Goal: Task Accomplishment & Management: Manage account settings

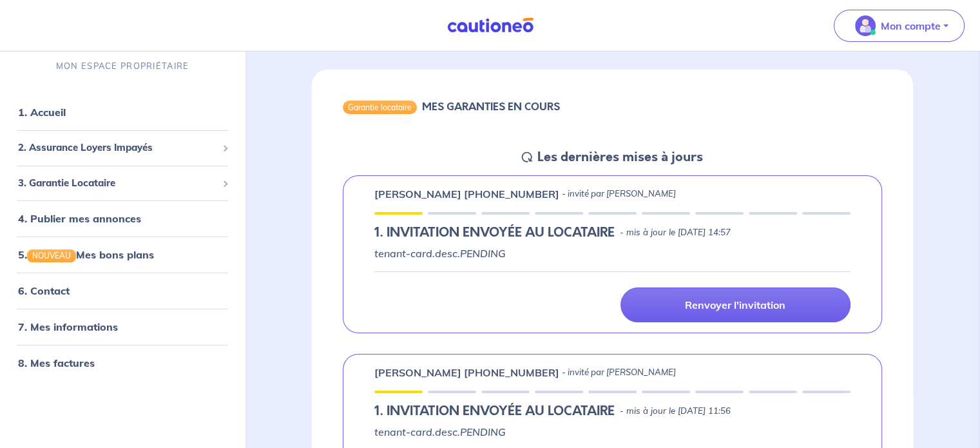
scroll to position [102, 0]
drag, startPoint x: 372, startPoint y: 197, endPoint x: 441, endPoint y: 199, distance: 69.0
click at [441, 199] on div "[PERSON_NAME] [PHONE_NUMBER] - invité par [PERSON_NAME] 1.︎ INVITATION ENVOYÉE …" at bounding box center [612, 255] width 539 height 158
copy p "[PERSON_NAME]"
click at [597, 93] on div "Garantie locataire MES GARANTIES EN COURS" at bounding box center [612, 109] width 601 height 79
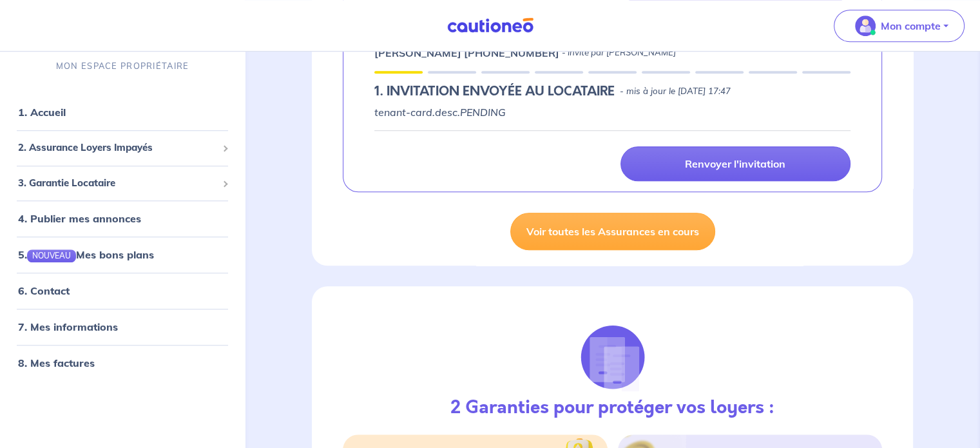
scroll to position [974, 0]
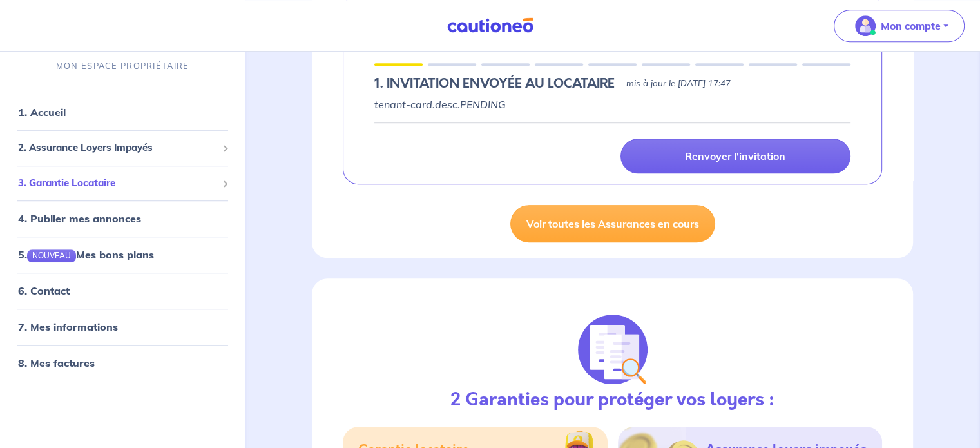
click at [117, 182] on span "3. Garantie Locataire" at bounding box center [117, 183] width 199 height 15
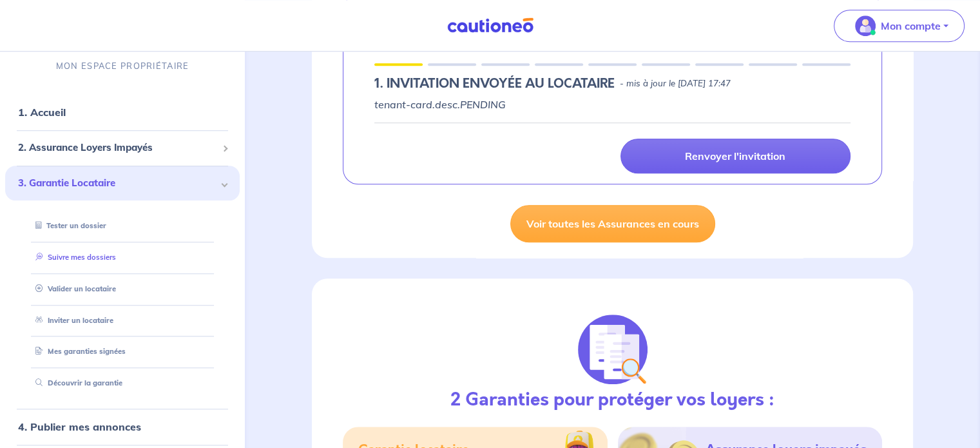
click at [102, 256] on link "Suivre mes dossiers" at bounding box center [73, 257] width 86 height 9
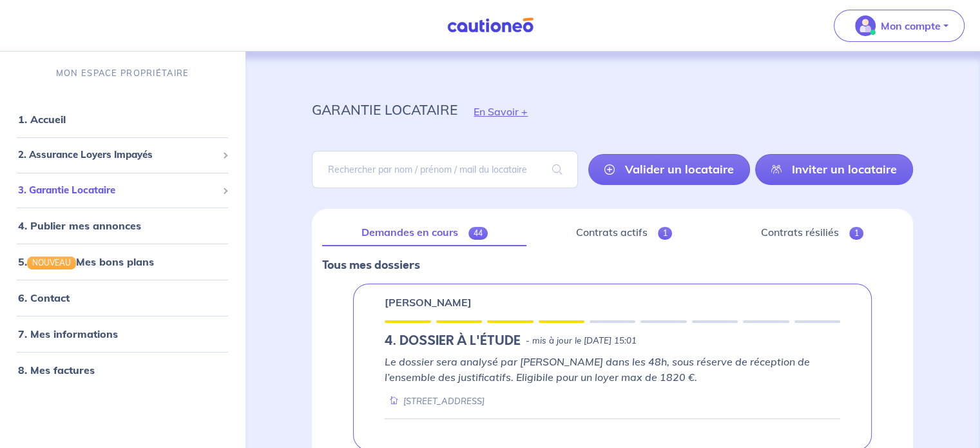
click at [150, 200] on div "3. Garantie Locataire" at bounding box center [122, 190] width 235 height 25
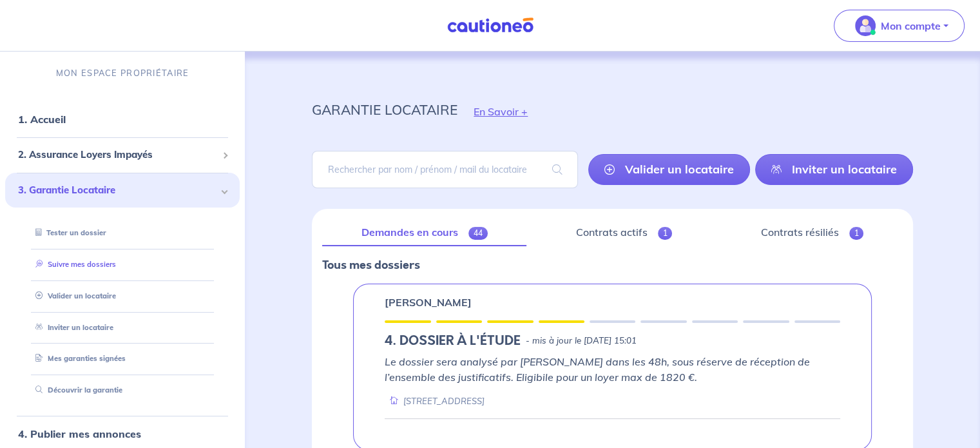
click at [113, 267] on link "Suivre mes dossiers" at bounding box center [73, 264] width 86 height 9
click at [628, 232] on link "Contrats actifs 1" at bounding box center [624, 232] width 175 height 27
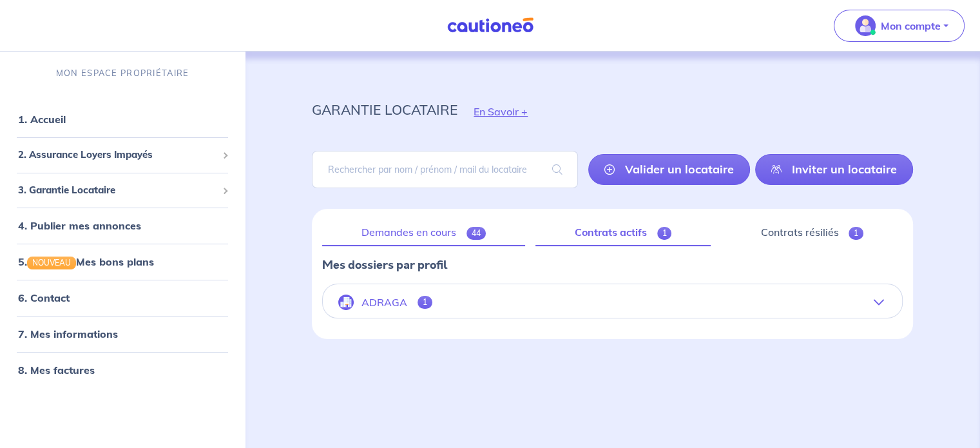
click at [429, 231] on link "Demandes en cours 44" at bounding box center [423, 232] width 203 height 27
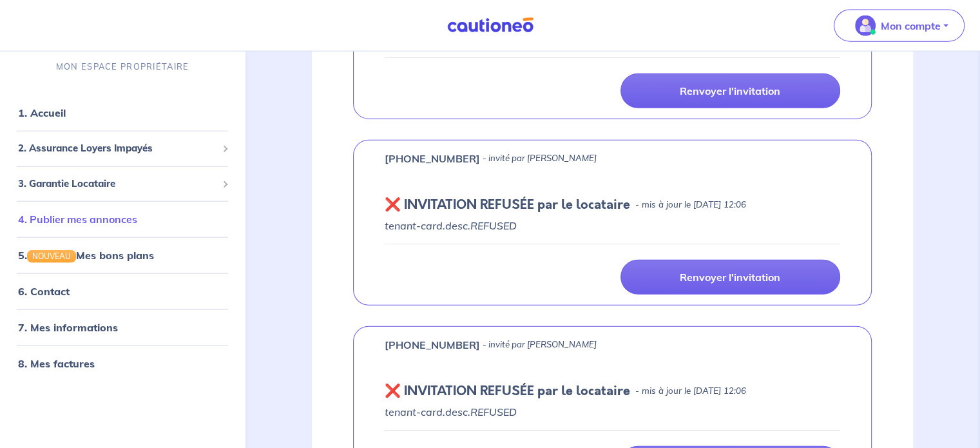
scroll to position [3049, 0]
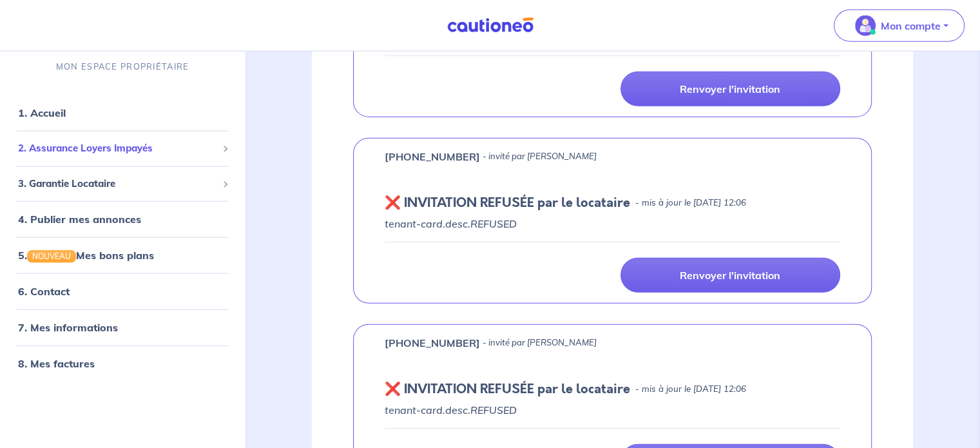
click at [157, 159] on div "2. Assurance Loyers Impayés" at bounding box center [122, 148] width 235 height 25
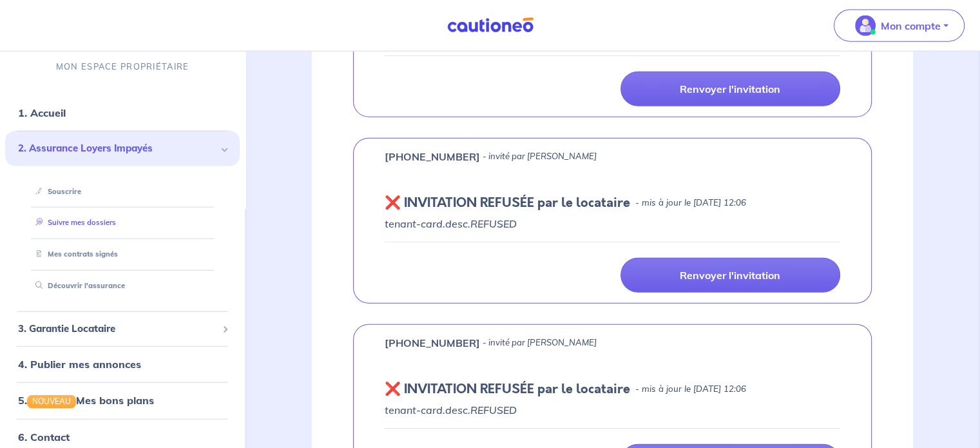
click at [81, 227] on link "Suivre mes dossiers" at bounding box center [73, 222] width 86 height 9
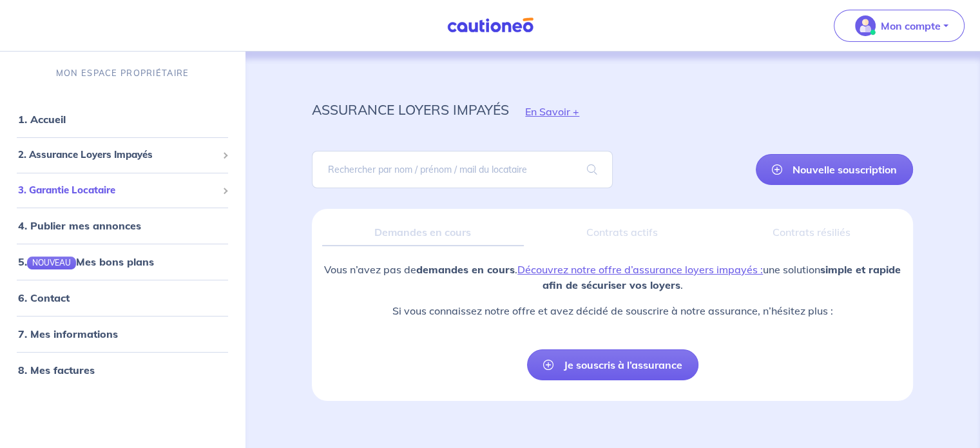
click at [111, 188] on span "3. Garantie Locataire" at bounding box center [117, 190] width 199 height 15
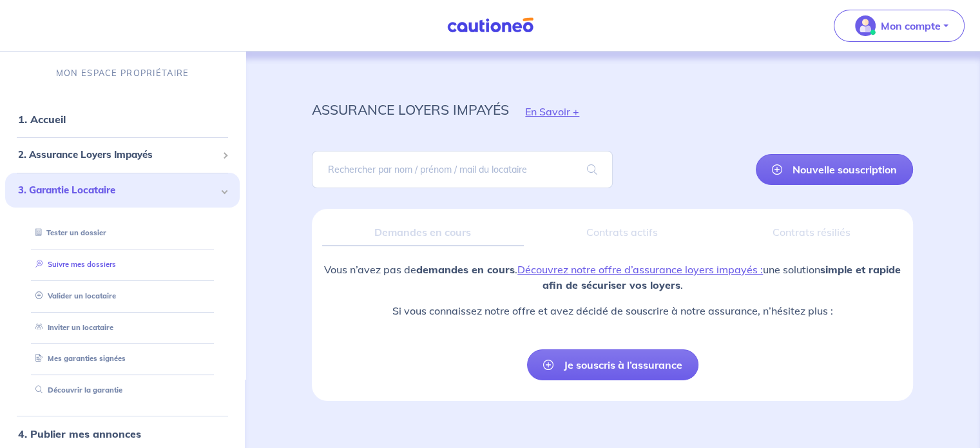
click at [106, 269] on link "Suivre mes dossiers" at bounding box center [73, 264] width 86 height 9
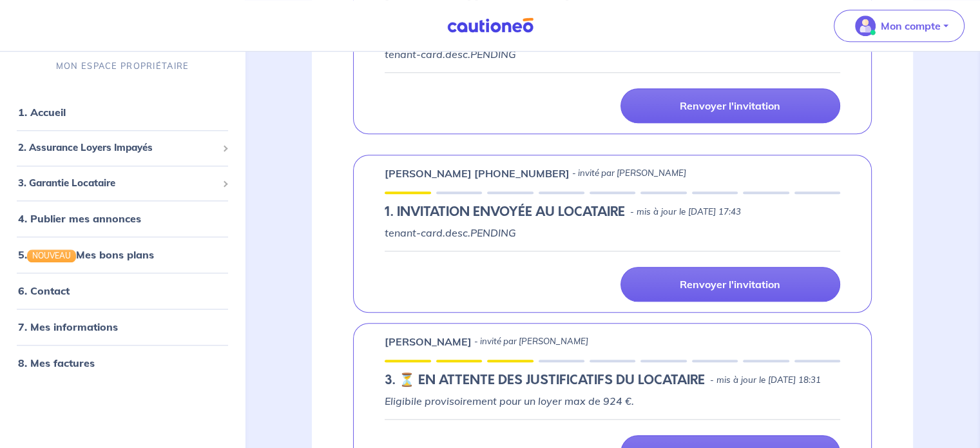
scroll to position [1249, 0]
